Goal: Information Seeking & Learning: Learn about a topic

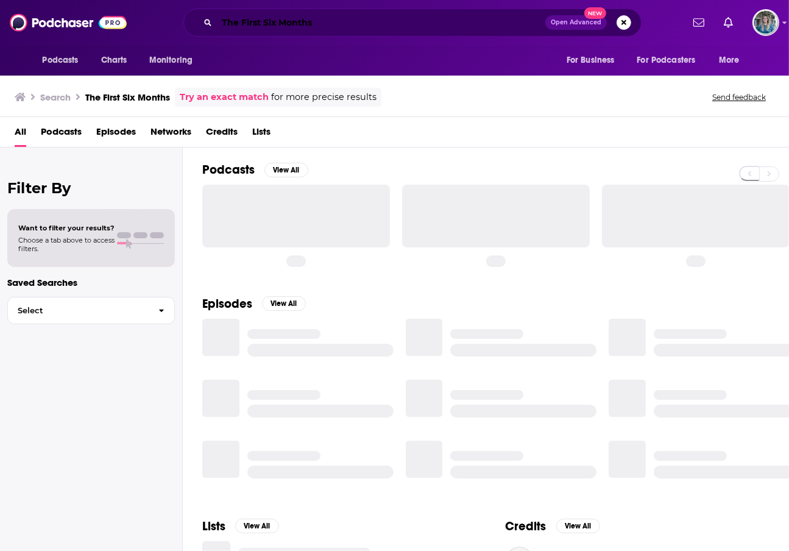
click at [256, 29] on input "The First Six Months" at bounding box center [381, 23] width 329 height 20
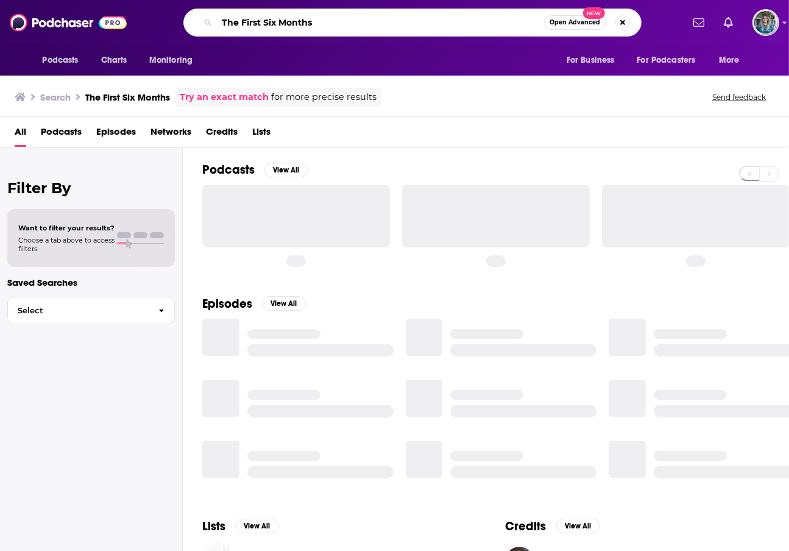
click at [256, 29] on input "The First Six Months" at bounding box center [380, 23] width 327 height 20
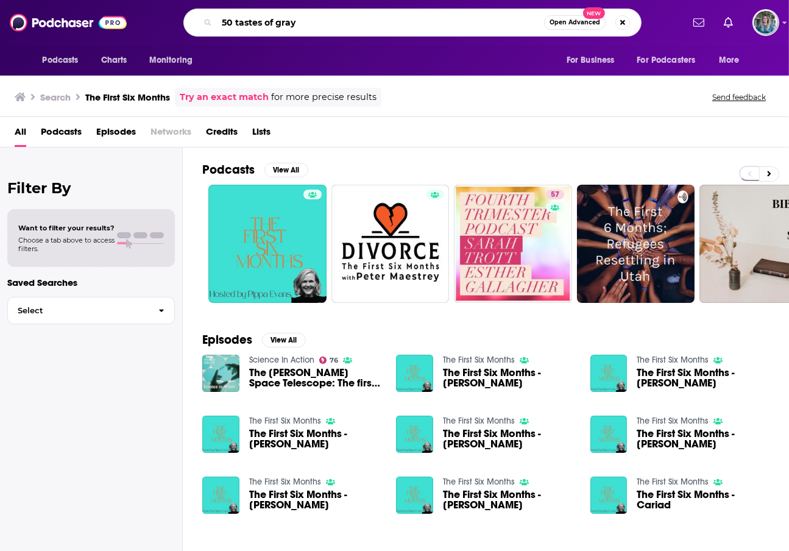
type input "50 tastes of gray"
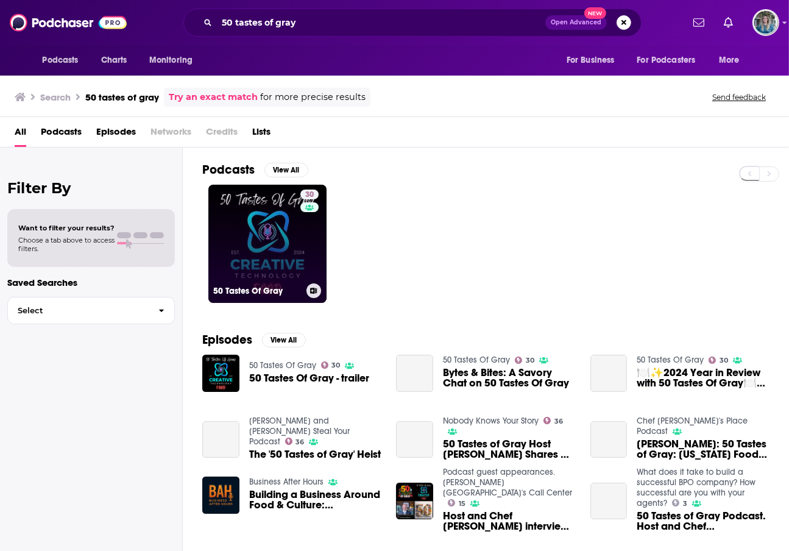
click at [269, 246] on link "30 50 Tastes Of Gray" at bounding box center [267, 244] width 118 height 118
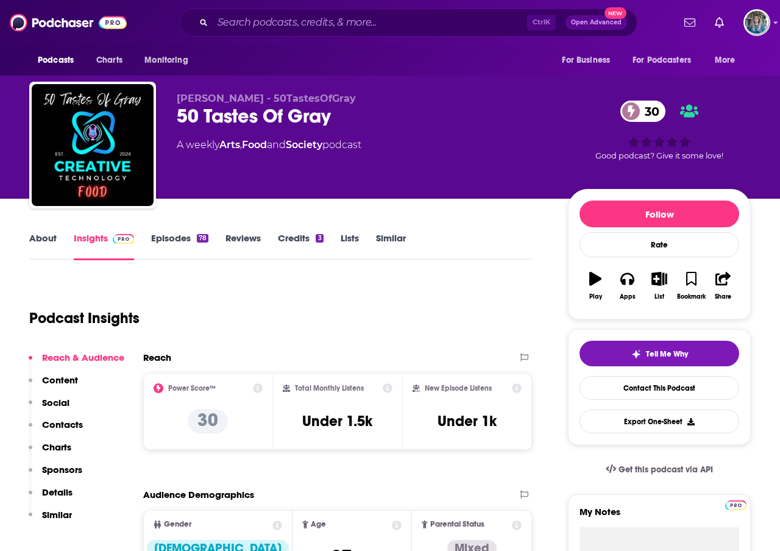
click at [33, 241] on link "About" at bounding box center [42, 246] width 27 height 28
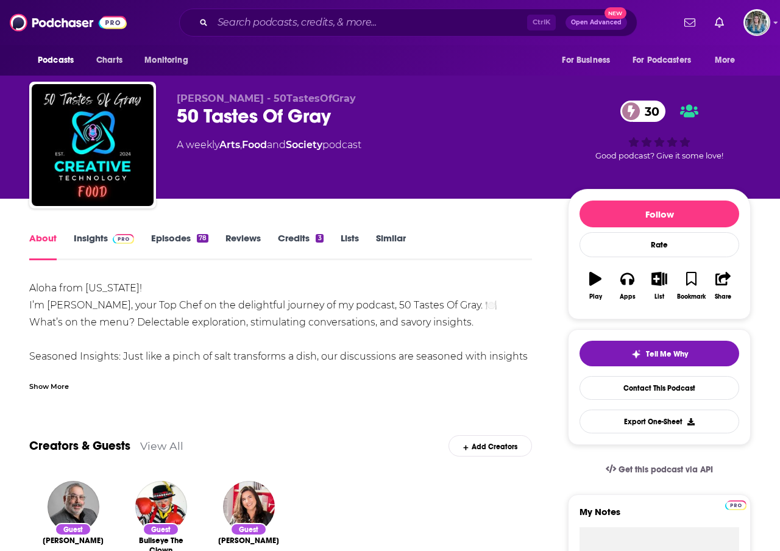
click at [59, 386] on div "Show More" at bounding box center [49, 386] width 40 height 12
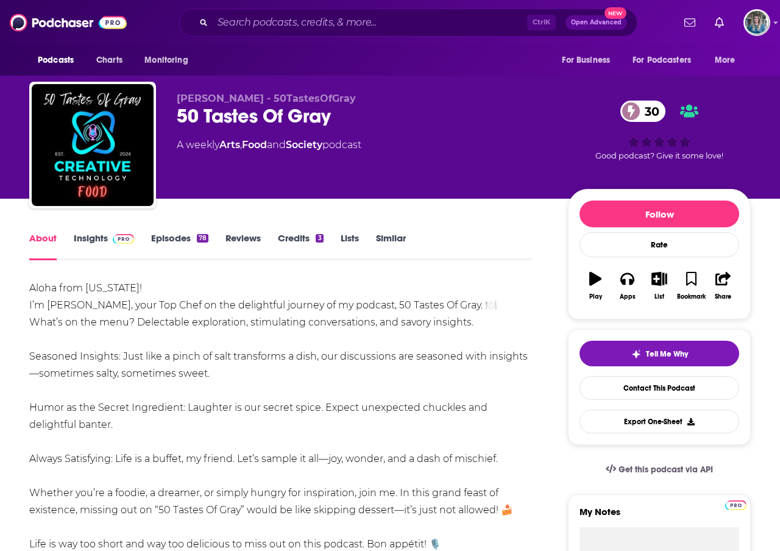
scroll to position [61, 0]
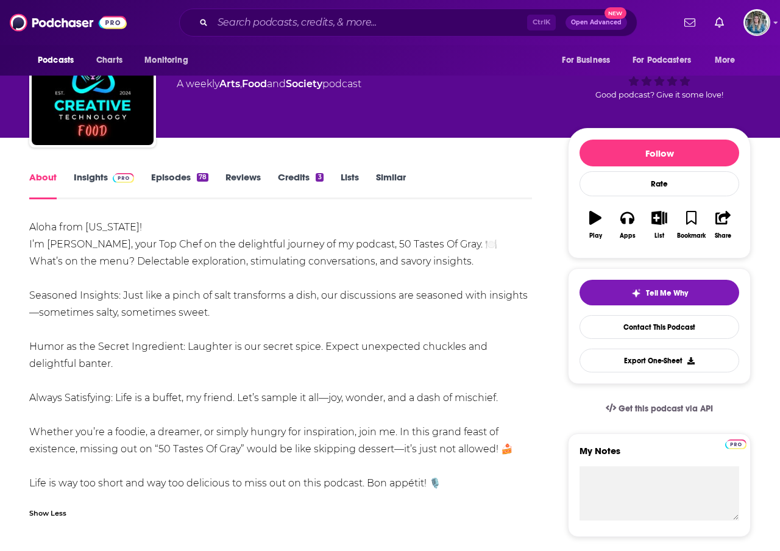
click at [173, 185] on link "Episodes 78" at bounding box center [179, 185] width 57 height 28
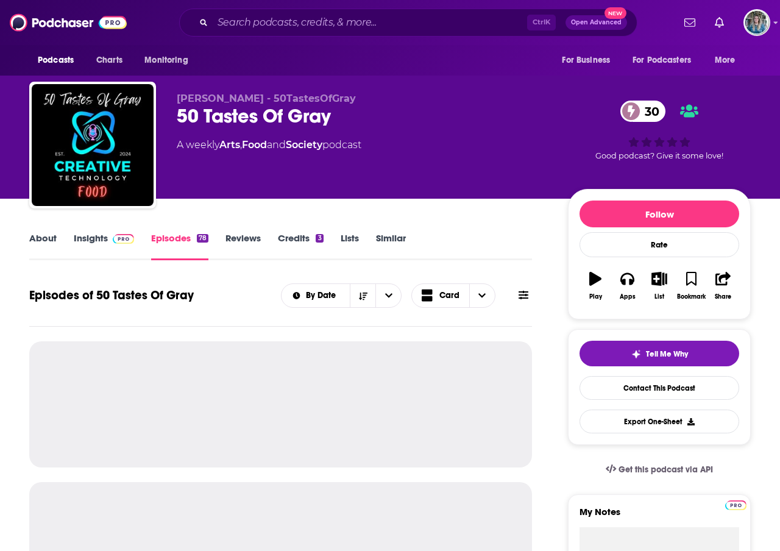
click at [102, 243] on link "Insights" at bounding box center [104, 246] width 60 height 28
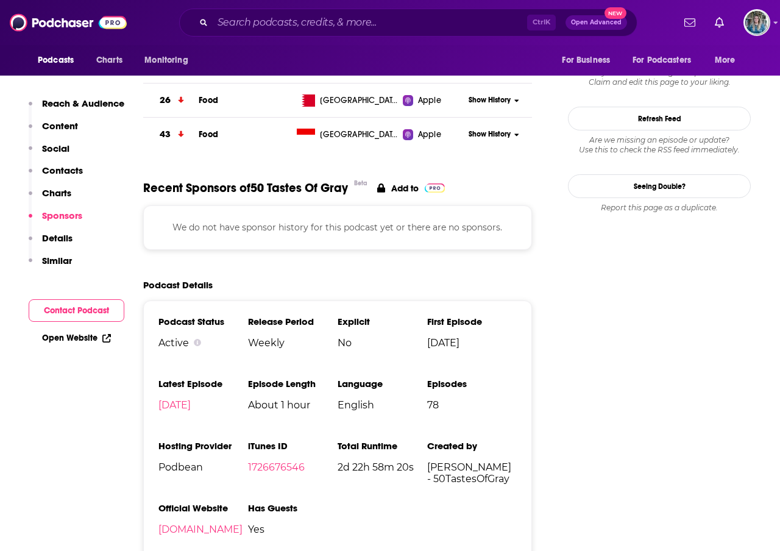
scroll to position [1280, 0]
